Goal: Check status: Check status

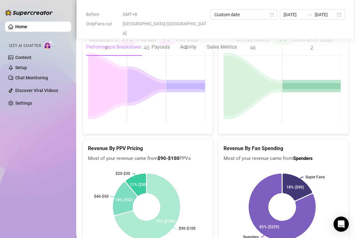
scroll to position [984, 0]
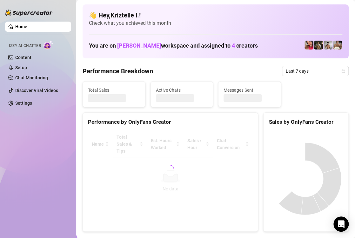
click at [296, 93] on div "Total Sales Active Chats Messages Sent" at bounding box center [215, 94] width 271 height 26
click at [304, 69] on span "Last 7 days" at bounding box center [315, 71] width 59 height 10
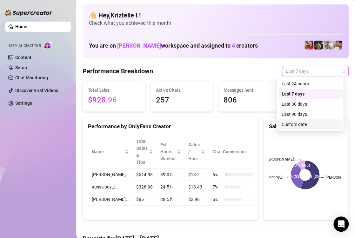
click at [298, 127] on div "Custom date" at bounding box center [310, 124] width 57 height 7
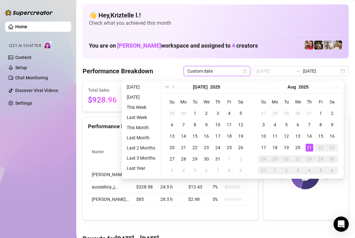
type input "[DATE]"
click at [310, 148] on div "21" at bounding box center [310, 148] width 8 height 8
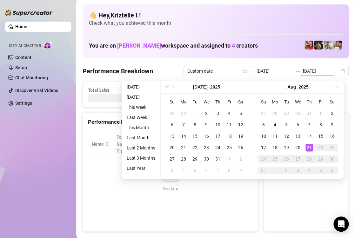
type input "[DATE]"
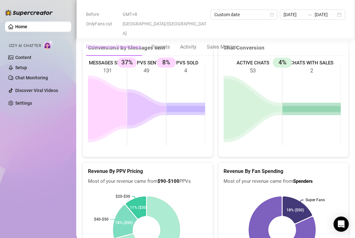
scroll to position [953, 0]
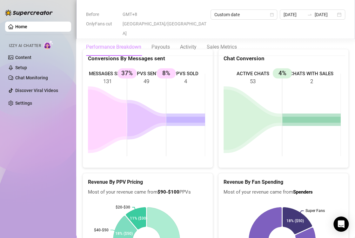
click at [216, 52] on div "Chat Conversion ACTIVE CHATS 53 CHATS WITH SALES 2 4%" at bounding box center [284, 108] width 136 height 119
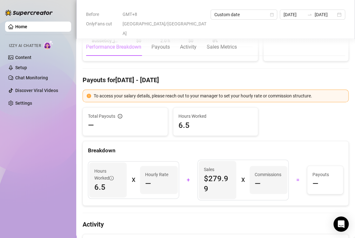
scroll to position [0, 0]
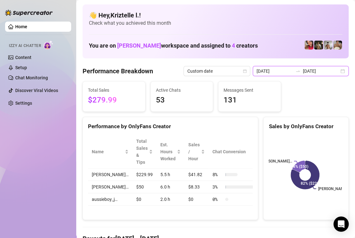
click at [280, 68] on input "[DATE]" at bounding box center [275, 71] width 36 height 7
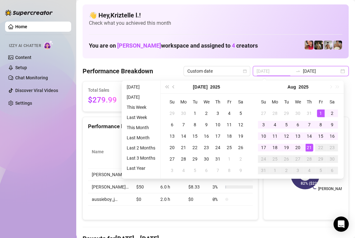
type input "[DATE]"
click at [319, 112] on div "1" at bounding box center [321, 114] width 8 height 8
type input "[DATE]"
click at [307, 146] on div "21" at bounding box center [310, 148] width 8 height 8
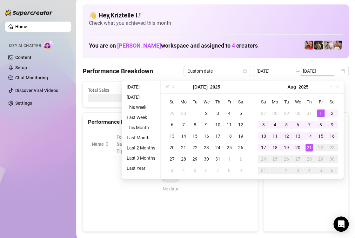
type input "[DATE]"
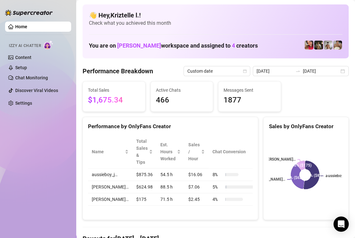
click at [319, 106] on div "Total Sales $1,675.34 Active Chats 466 Messages Sent 1877" at bounding box center [215, 96] width 271 height 31
